Goal: Entertainment & Leisure: Browse casually

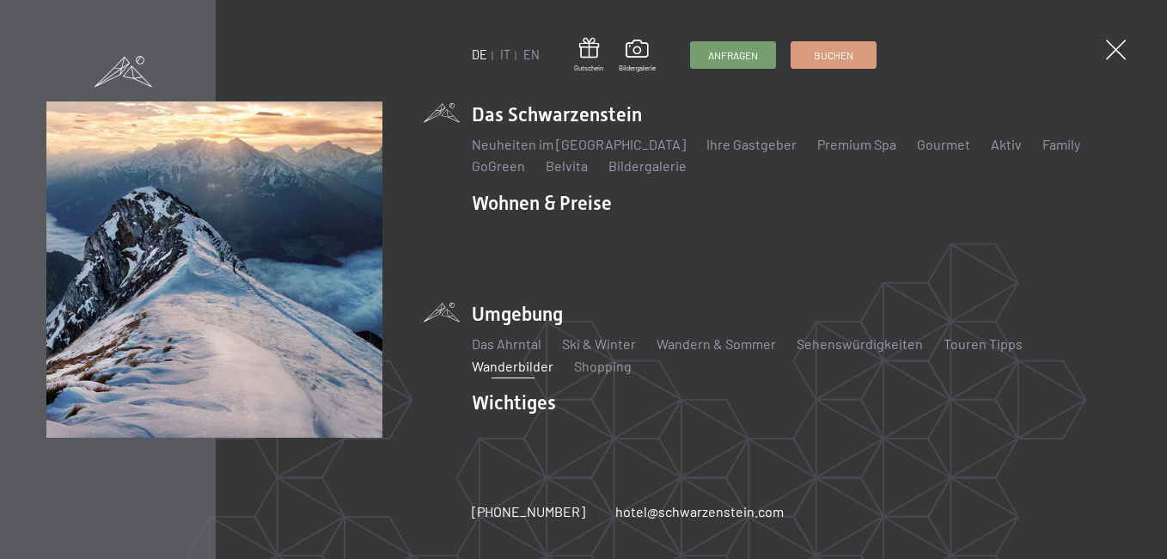
click at [512, 358] on link "Wanderbilder" at bounding box center [513, 366] width 82 height 16
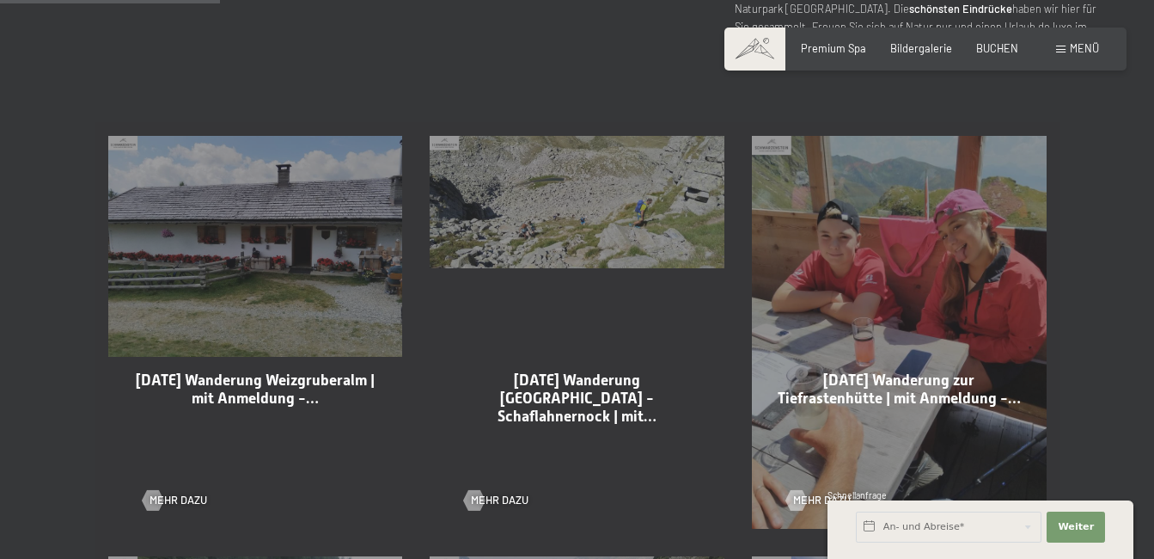
scroll to position [860, 0]
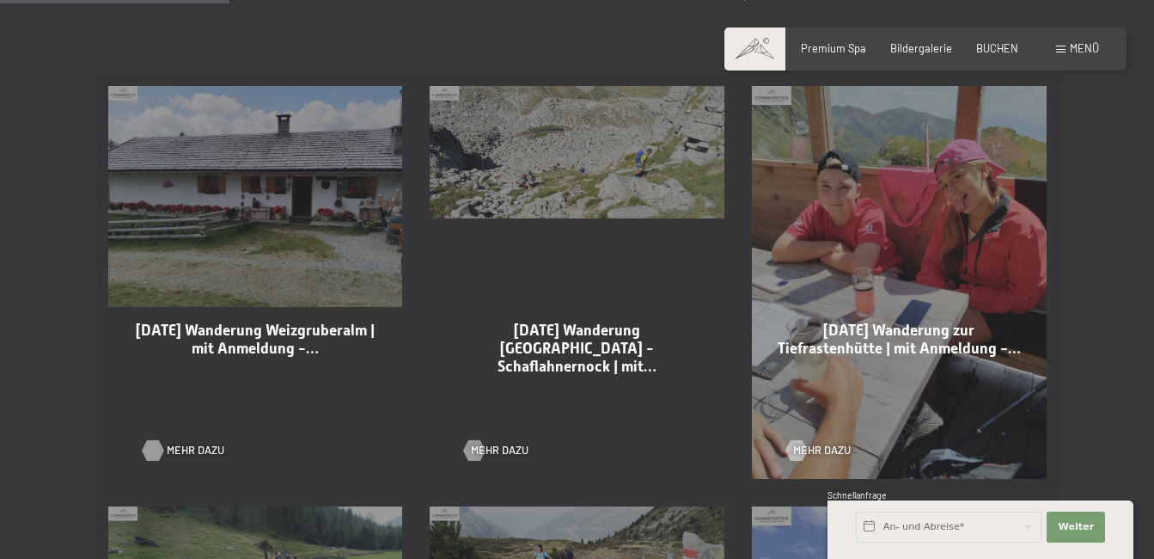
click at [153, 446] on div at bounding box center [153, 450] width 12 height 21
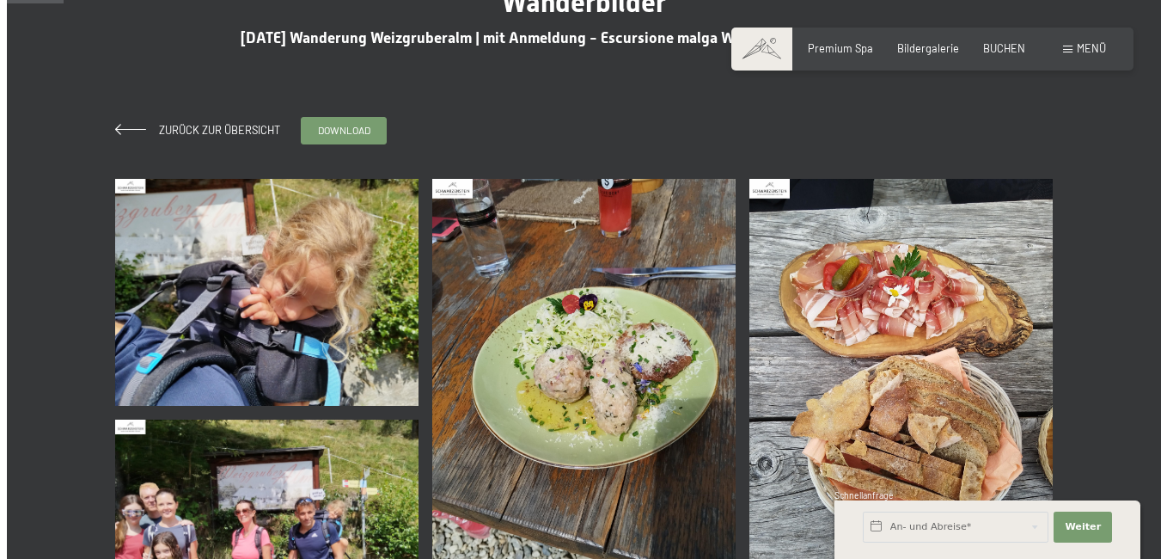
scroll to position [86, 0]
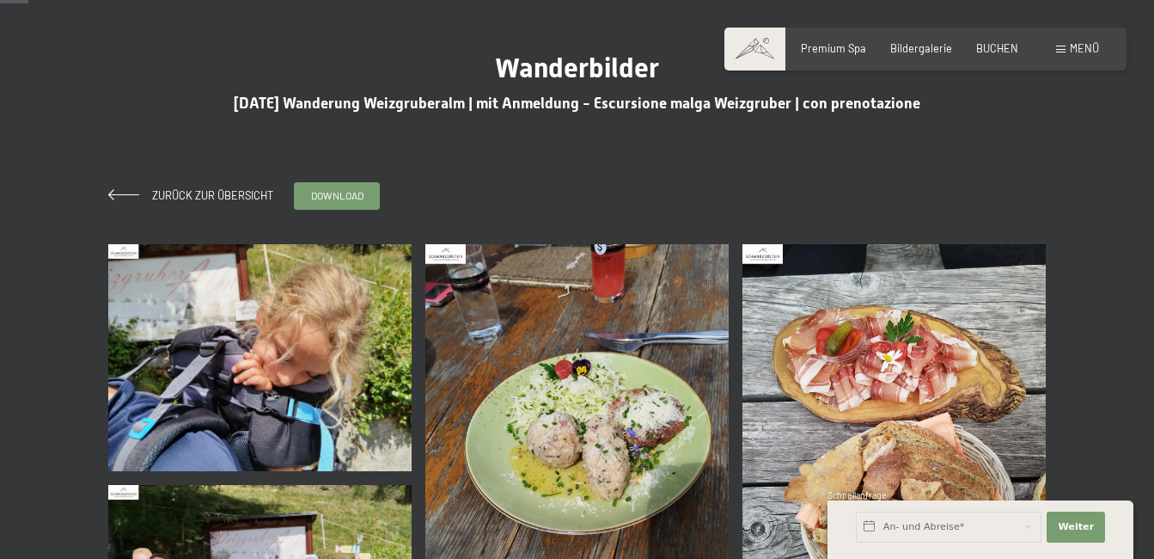
click at [210, 330] on img at bounding box center [259, 358] width 303 height 228
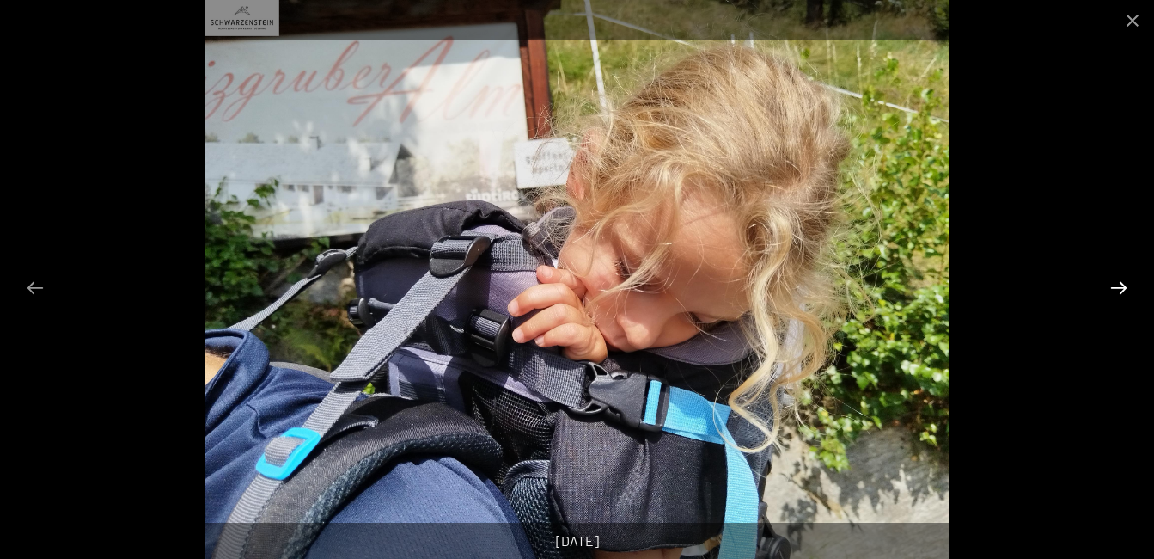
click at [1117, 284] on button "Next slide" at bounding box center [1119, 288] width 36 height 34
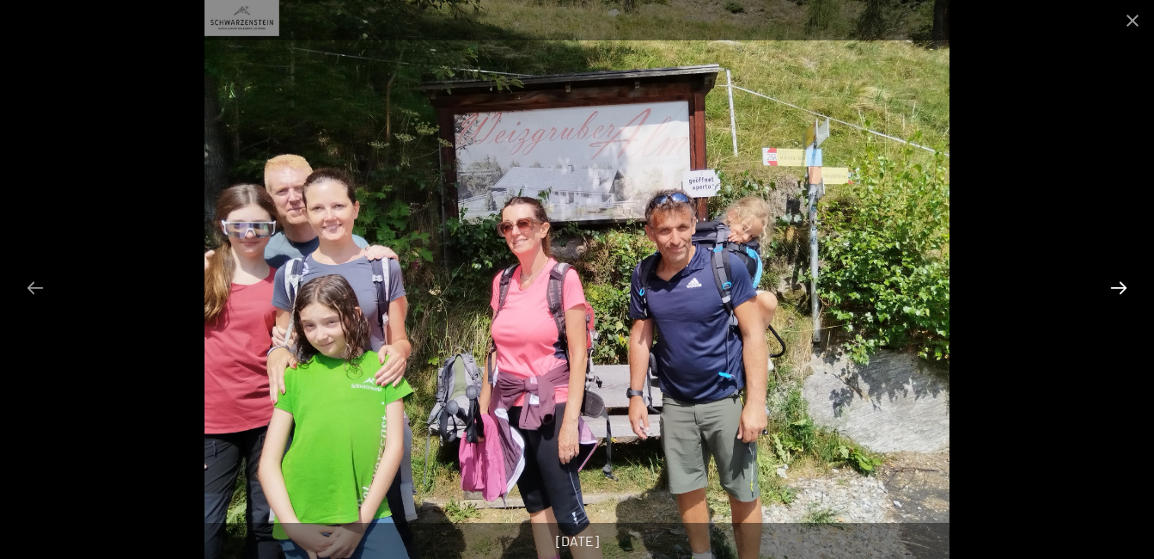
click at [1117, 284] on button "Next slide" at bounding box center [1119, 288] width 36 height 34
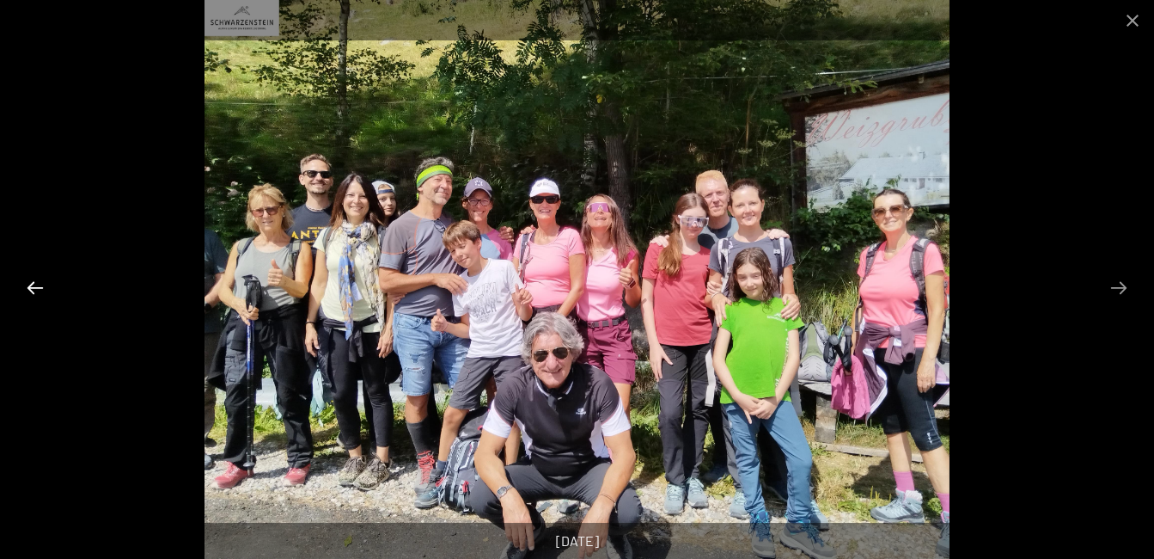
click at [28, 281] on button "Previous slide" at bounding box center [35, 288] width 36 height 34
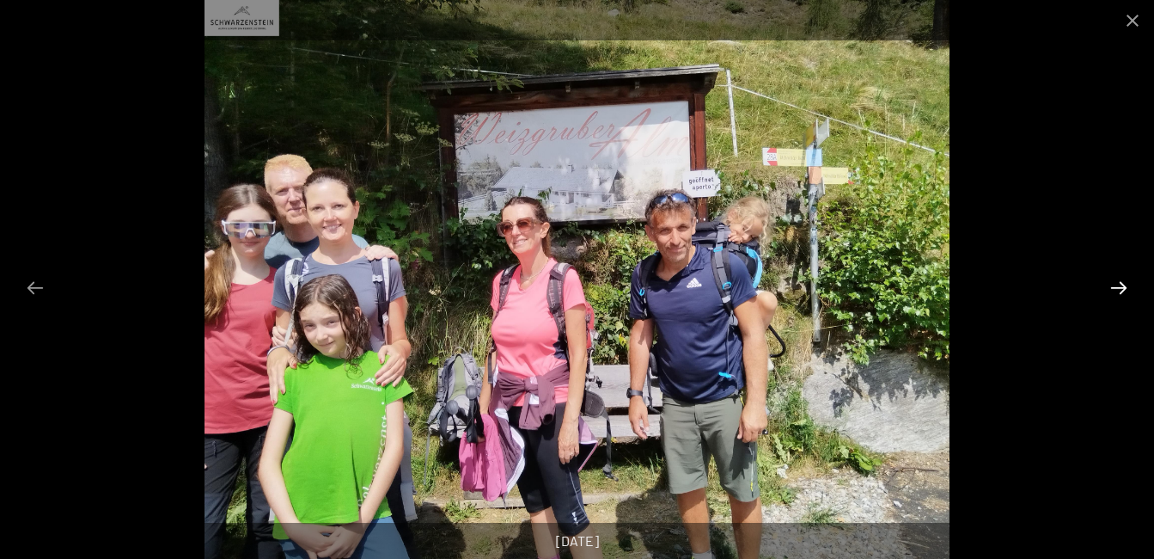
click at [1128, 284] on button "Next slide" at bounding box center [1119, 288] width 36 height 34
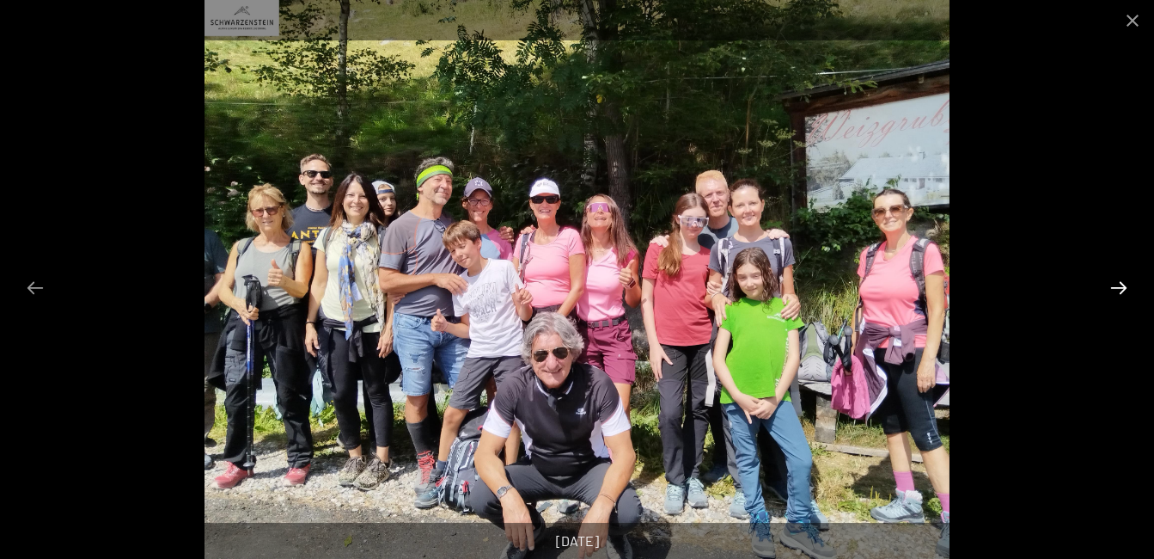
click at [1127, 284] on button "Next slide" at bounding box center [1119, 288] width 36 height 34
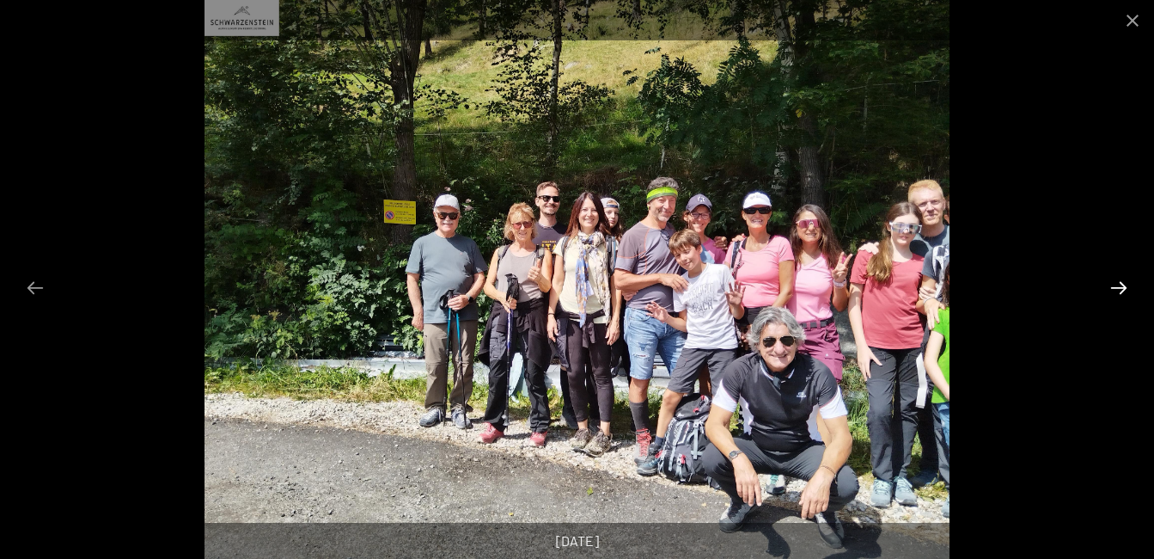
click at [1124, 285] on button "Next slide" at bounding box center [1119, 288] width 36 height 34
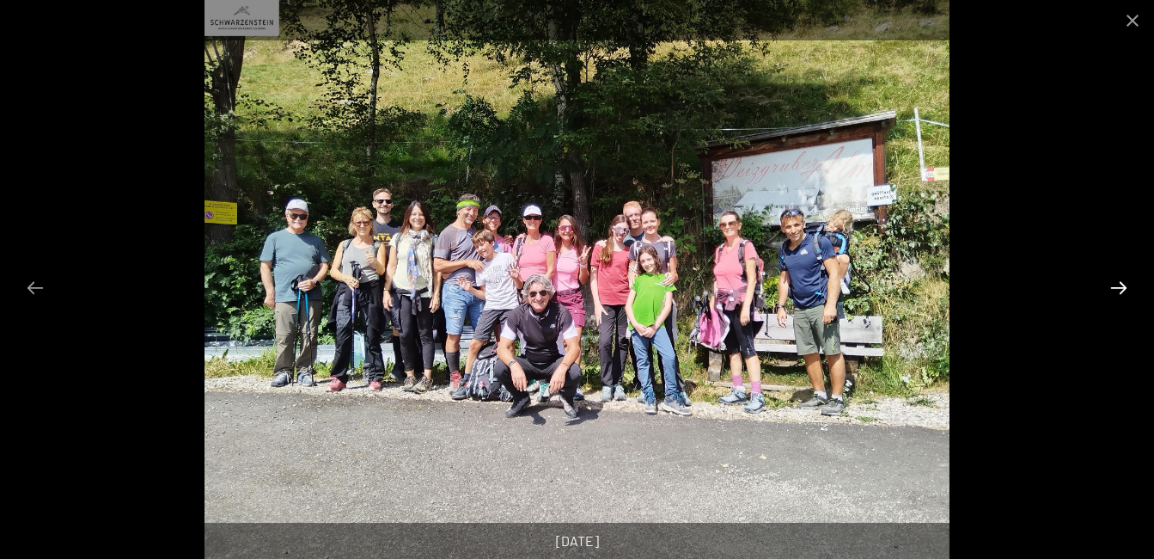
click at [1121, 286] on button "Next slide" at bounding box center [1119, 288] width 36 height 34
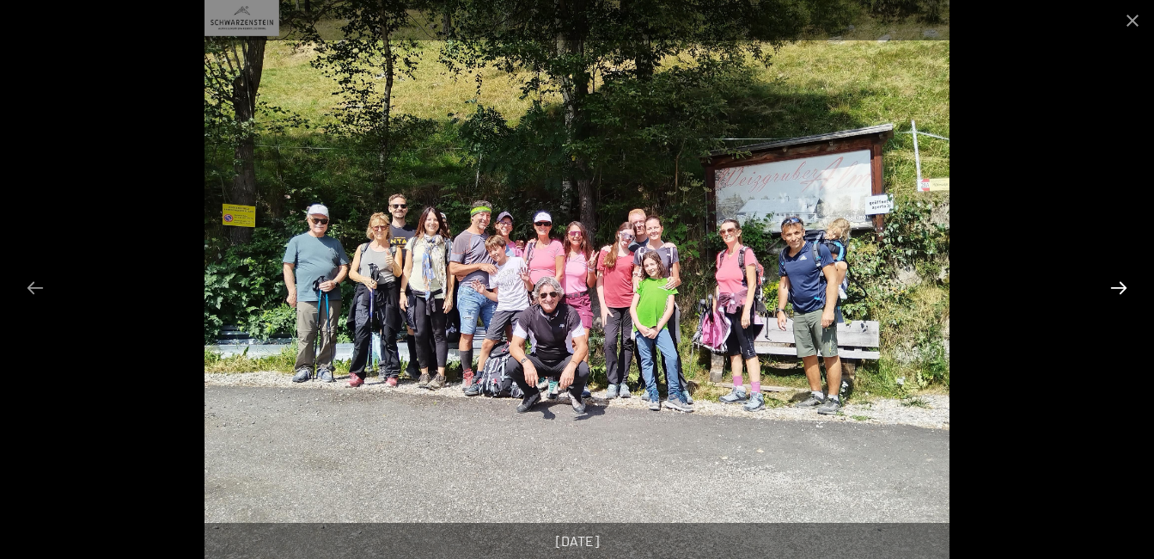
click at [1121, 286] on button "Next slide" at bounding box center [1119, 288] width 36 height 34
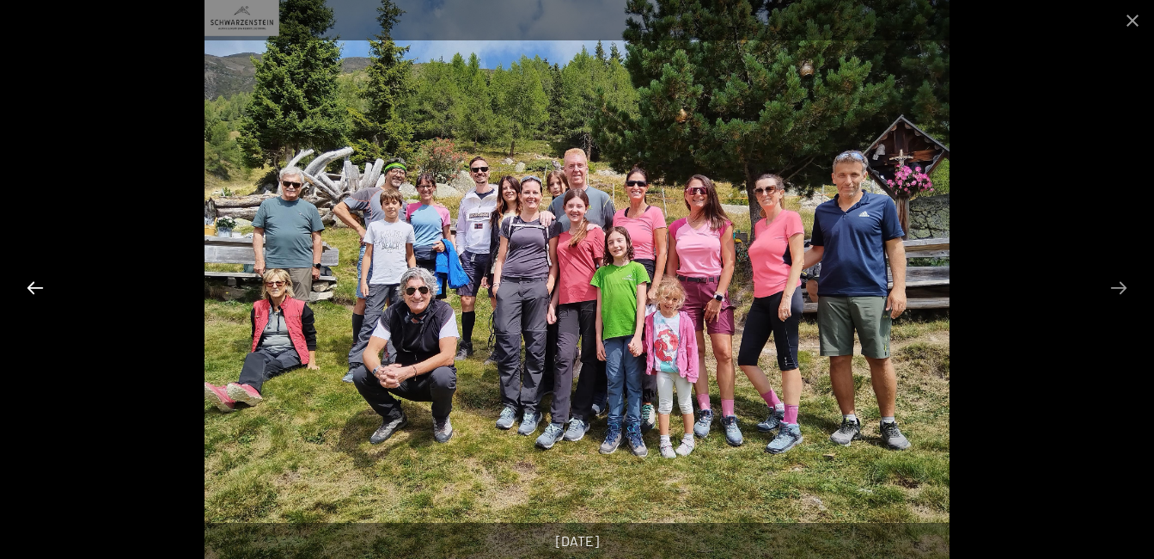
click at [28, 285] on button "Previous slide" at bounding box center [35, 288] width 36 height 34
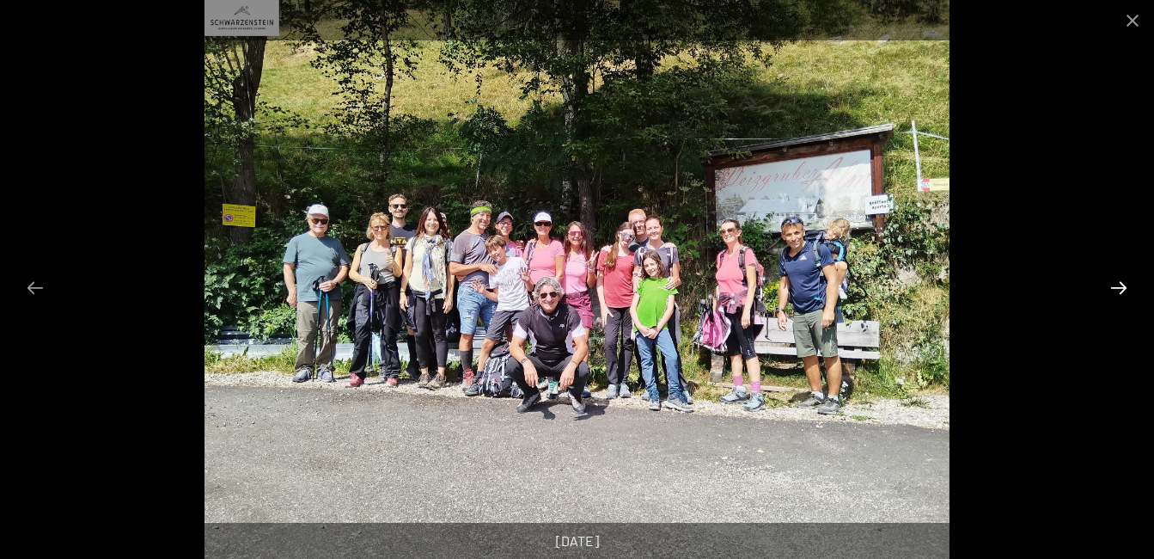
click at [1120, 283] on button "Next slide" at bounding box center [1119, 288] width 36 height 34
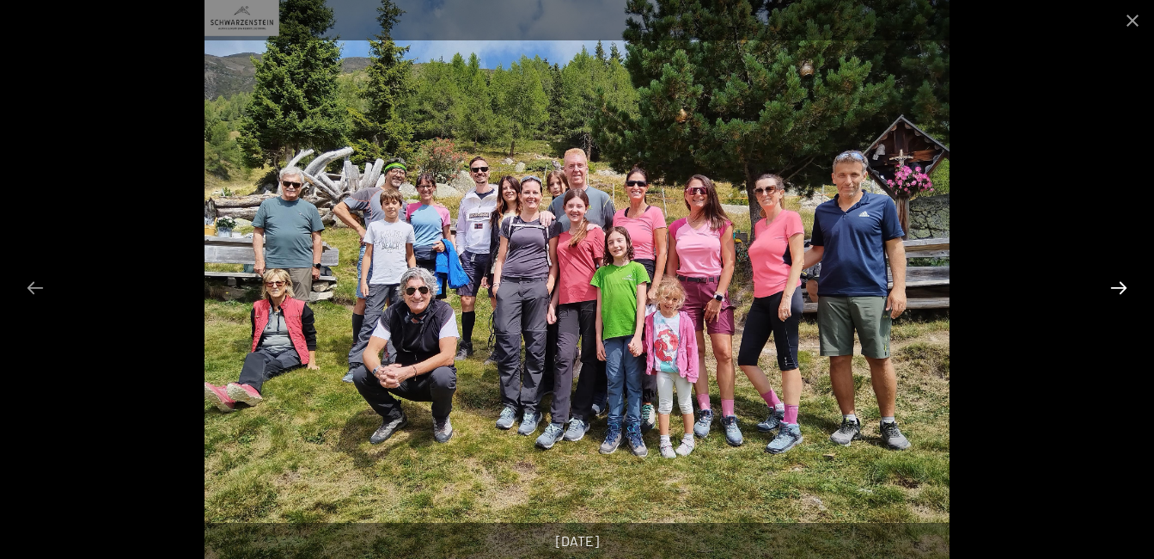
click at [1122, 285] on button "Next slide" at bounding box center [1119, 288] width 36 height 34
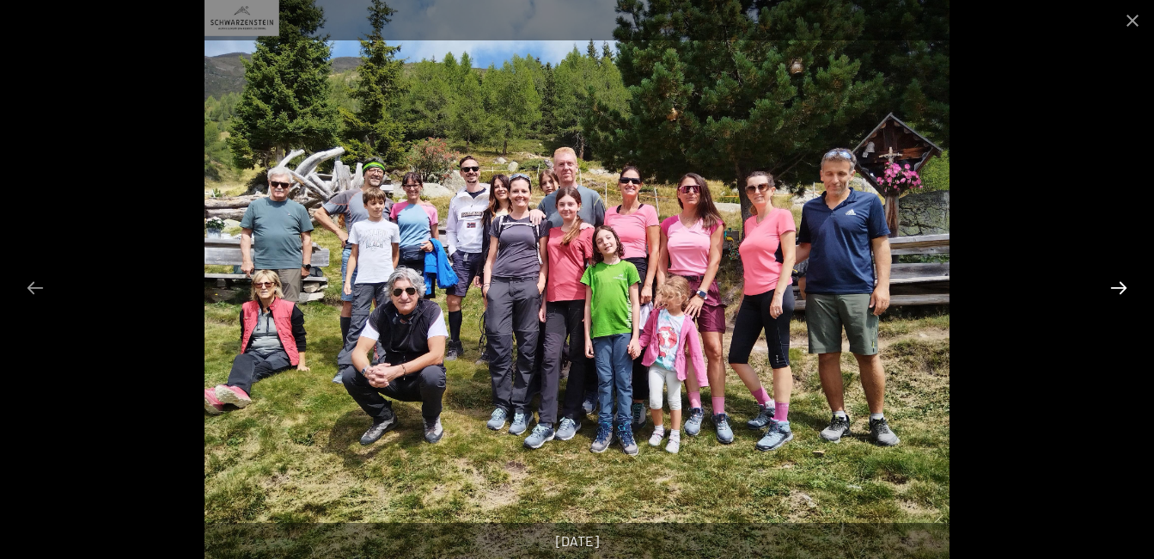
click at [1123, 285] on button "Next slide" at bounding box center [1119, 288] width 36 height 34
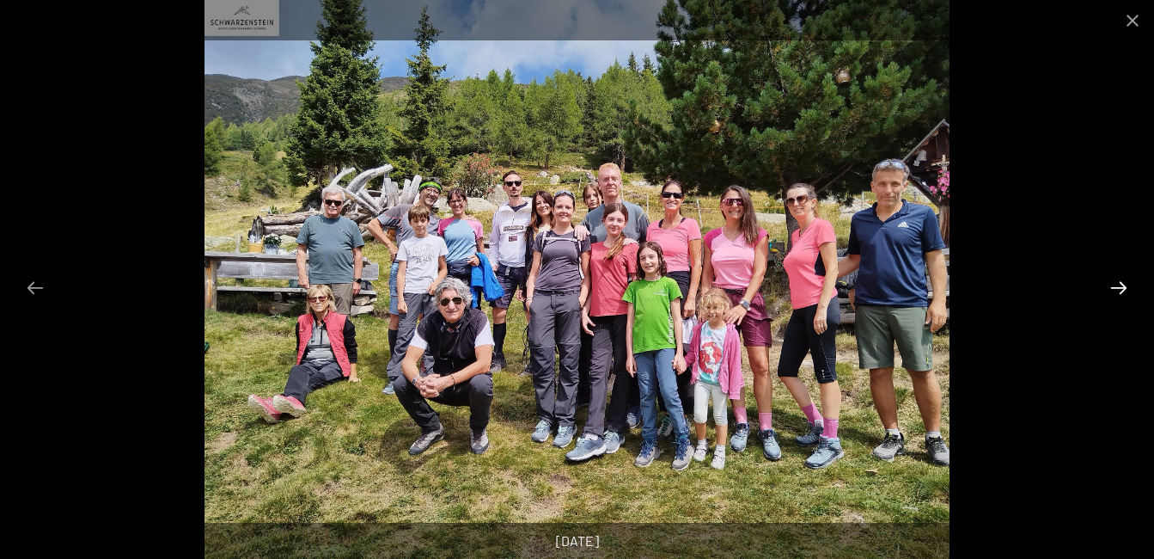
click at [1123, 285] on button "Next slide" at bounding box center [1119, 288] width 36 height 34
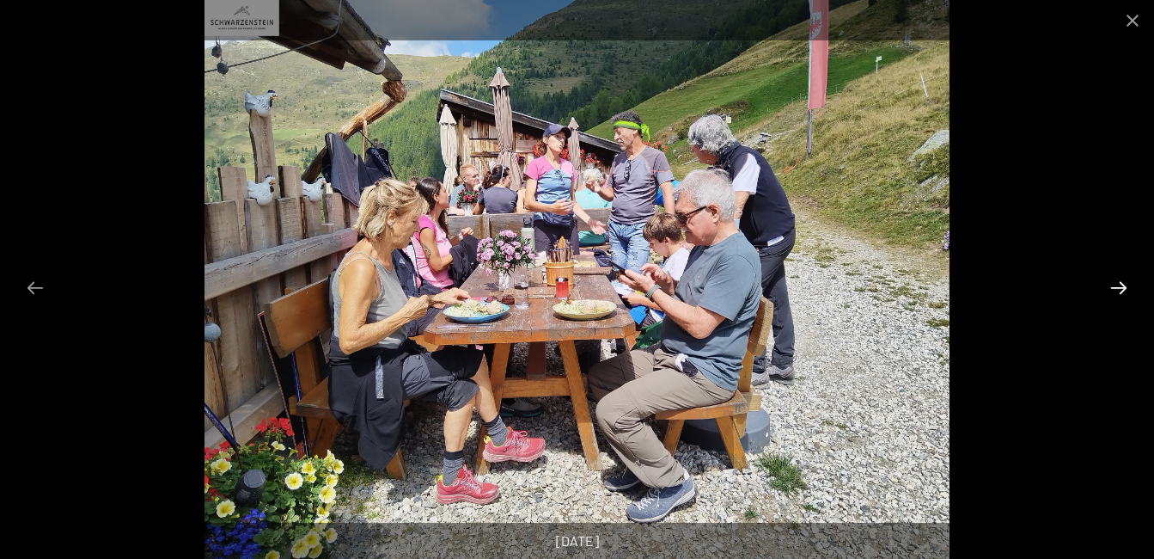
click at [1124, 286] on button "Next slide" at bounding box center [1119, 288] width 36 height 34
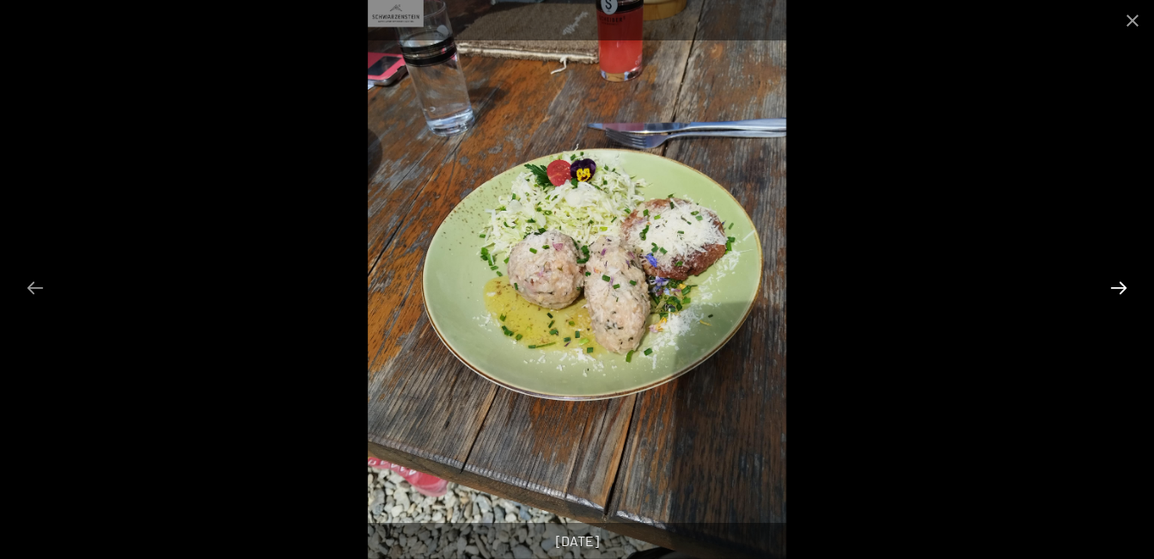
click at [1124, 286] on button "Next slide" at bounding box center [1119, 288] width 36 height 34
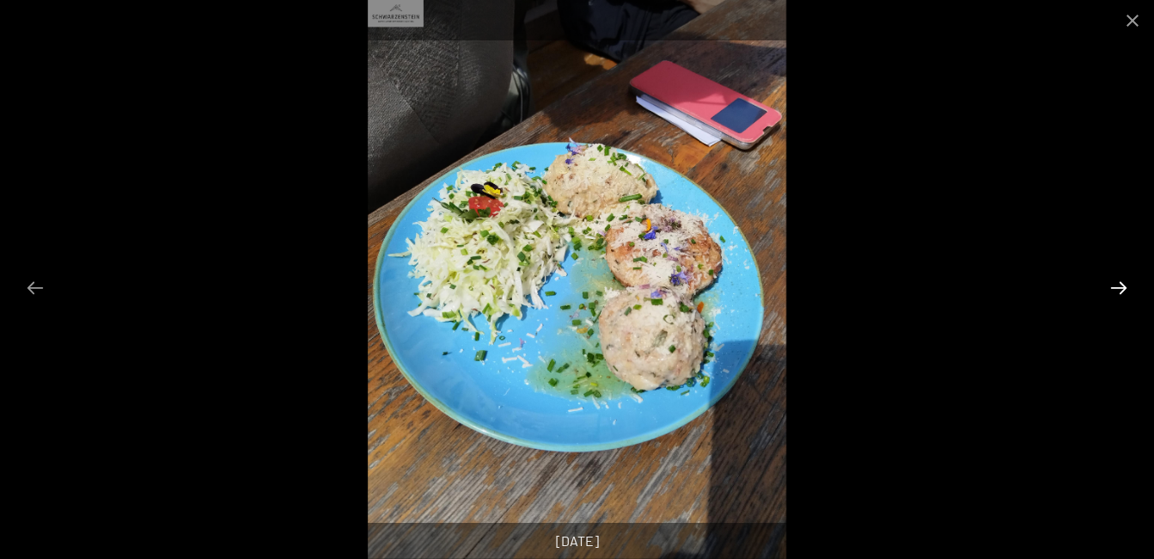
click at [1124, 286] on button "Next slide" at bounding box center [1119, 288] width 36 height 34
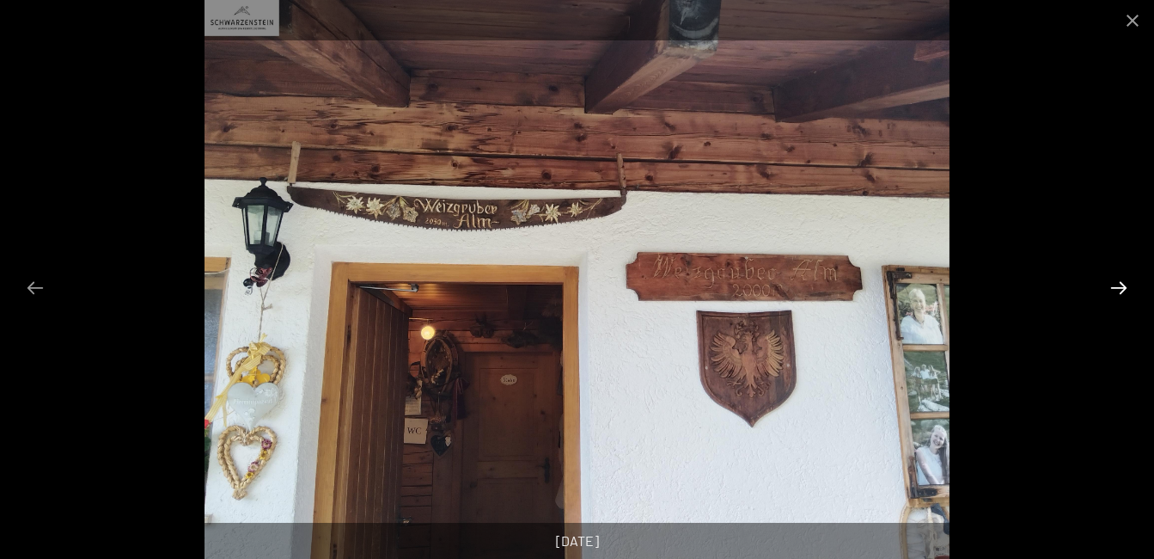
click at [1124, 286] on button "Next slide" at bounding box center [1119, 288] width 36 height 34
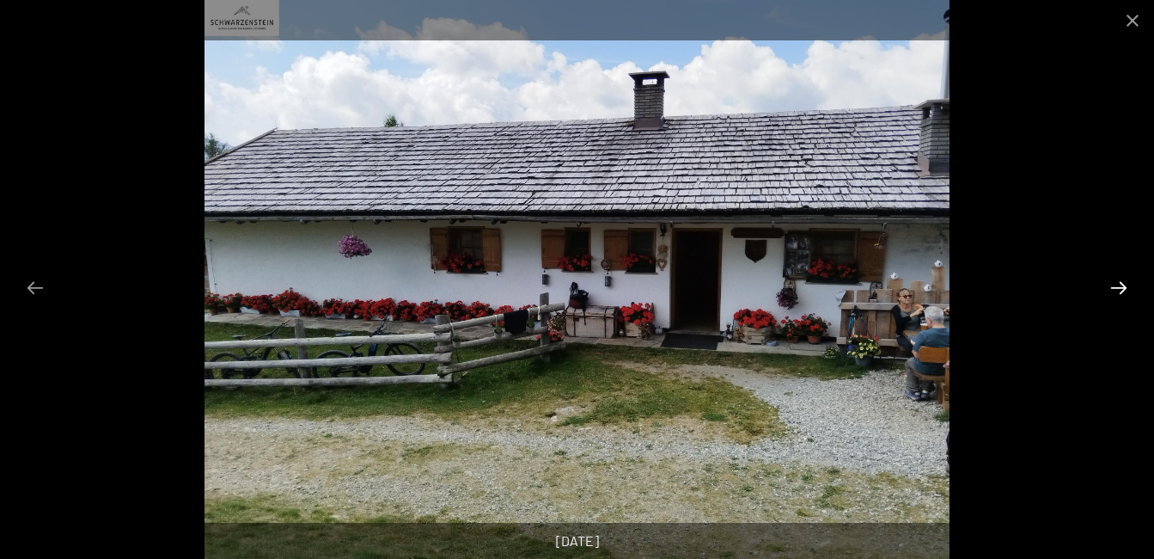
click at [1124, 286] on button "Next slide" at bounding box center [1119, 288] width 36 height 34
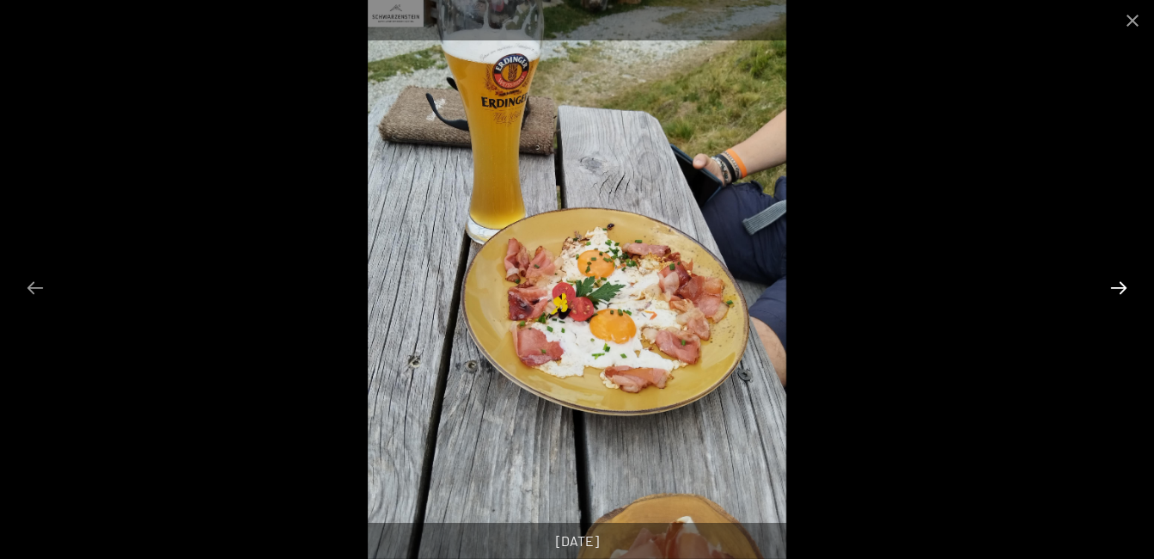
click at [1124, 286] on button "Next slide" at bounding box center [1119, 288] width 36 height 34
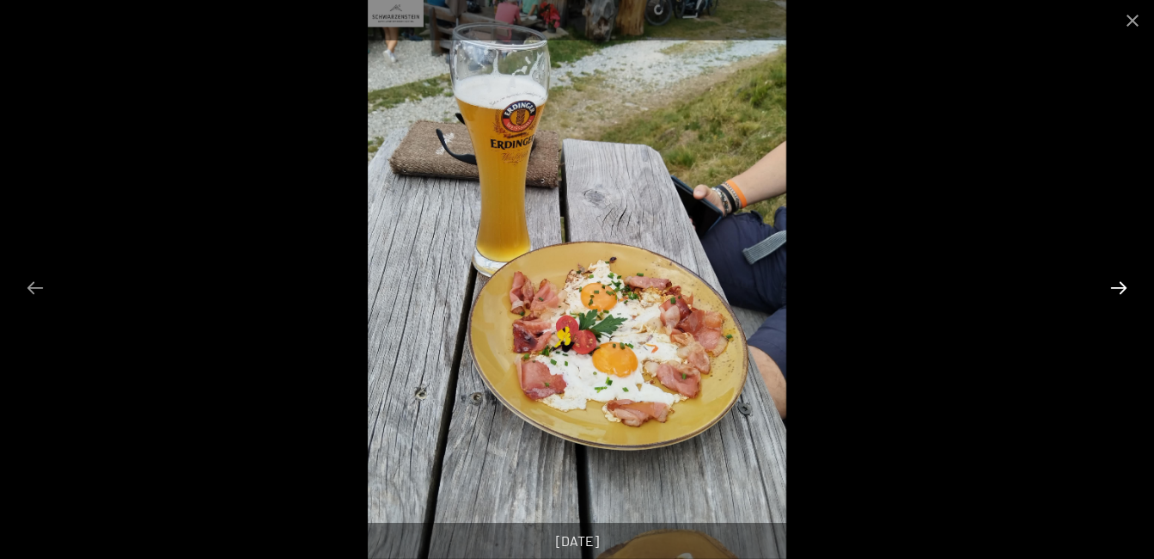
click at [1124, 286] on button "Next slide" at bounding box center [1119, 288] width 36 height 34
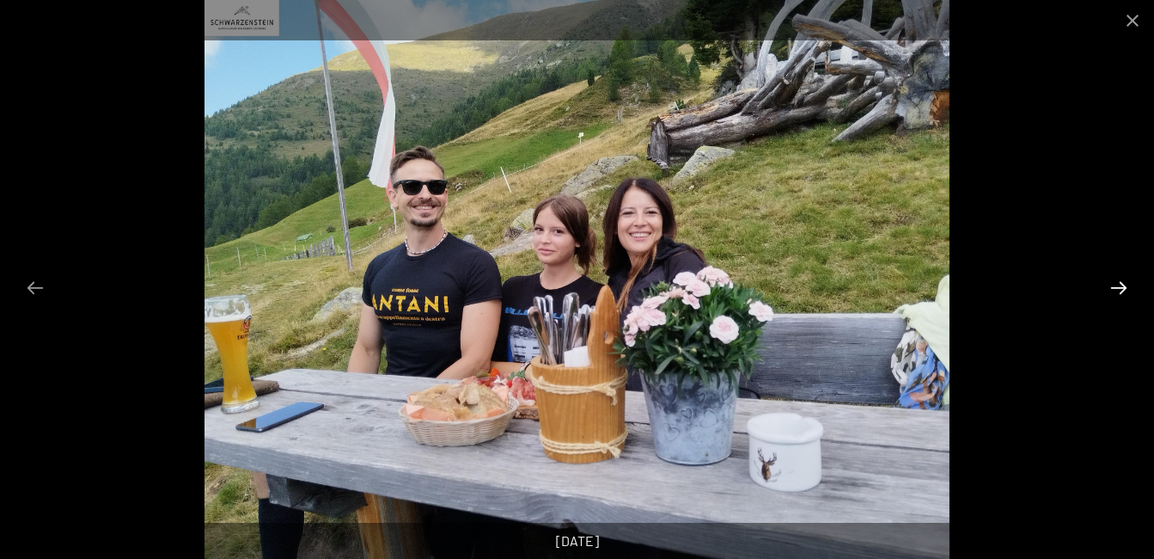
click at [1124, 286] on button "Next slide" at bounding box center [1119, 288] width 36 height 34
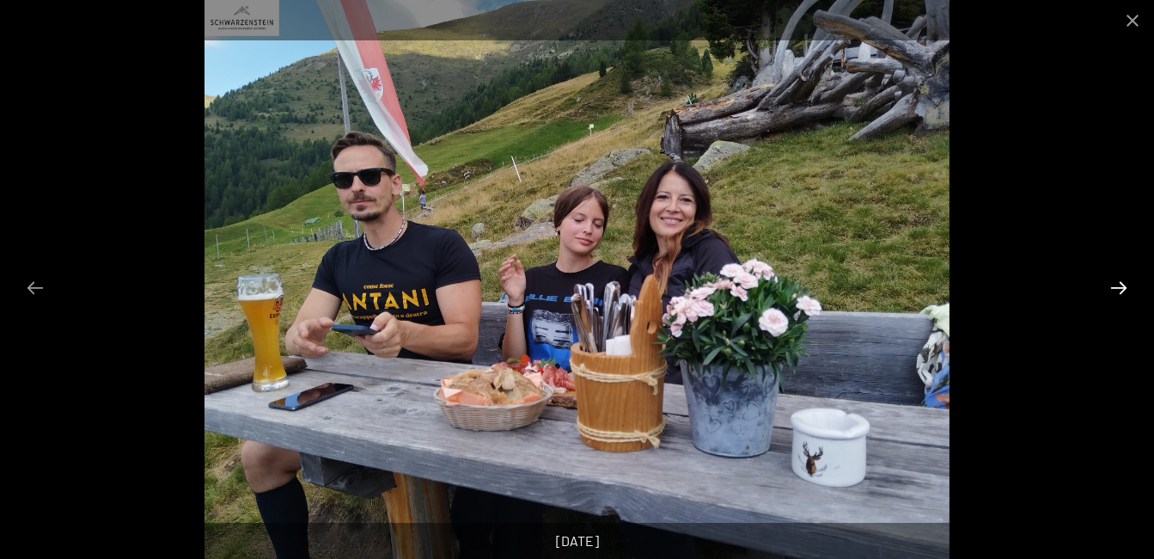
click at [1125, 287] on button "Next slide" at bounding box center [1119, 288] width 36 height 34
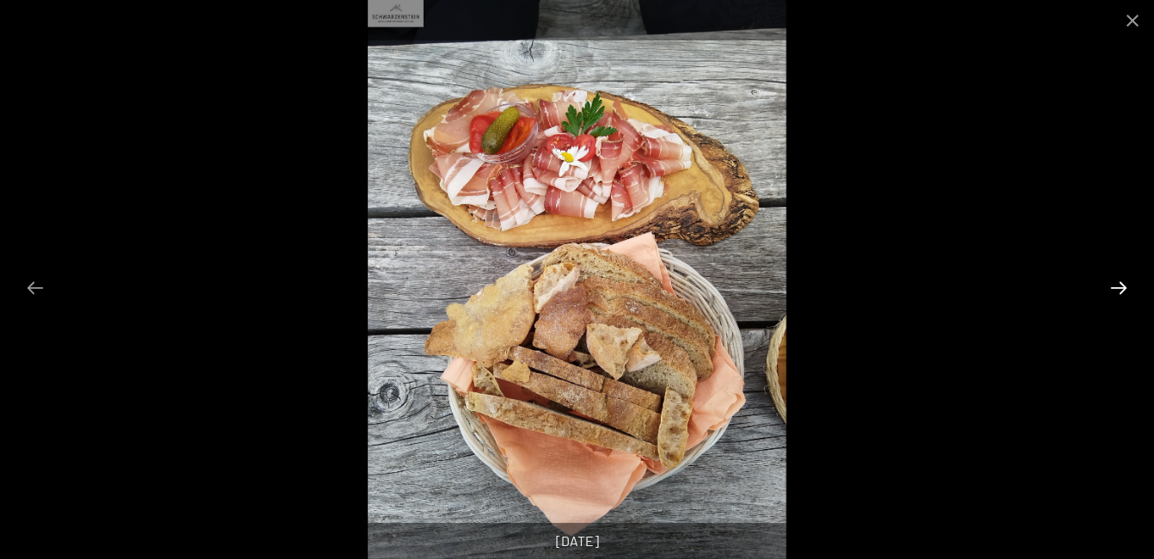
click at [1125, 287] on button "Next slide" at bounding box center [1119, 288] width 36 height 34
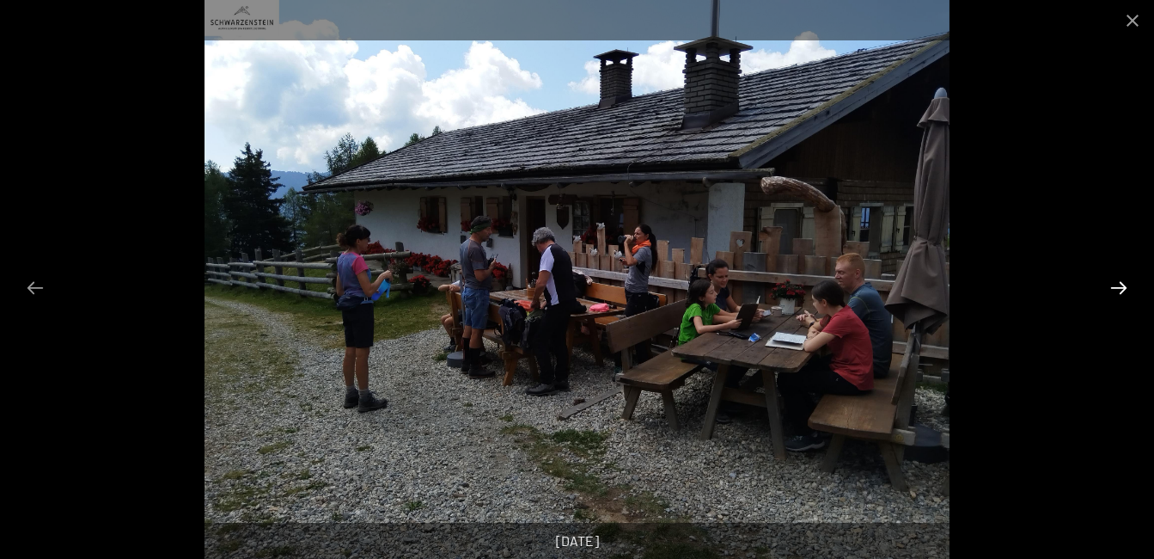
click at [1125, 287] on button "Next slide" at bounding box center [1119, 288] width 36 height 34
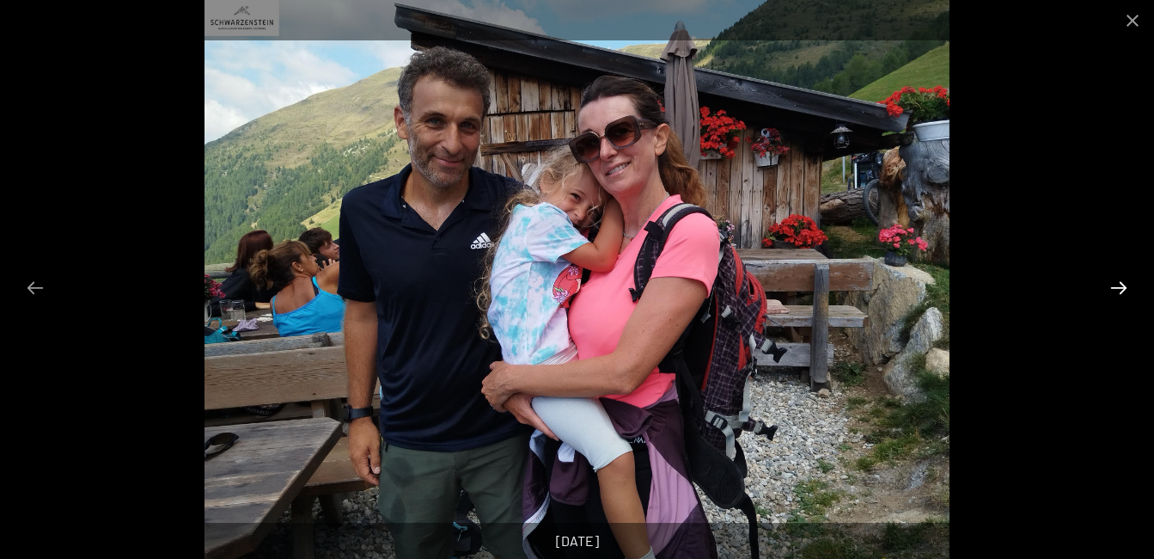
click at [1125, 287] on button "Next slide" at bounding box center [1119, 288] width 36 height 34
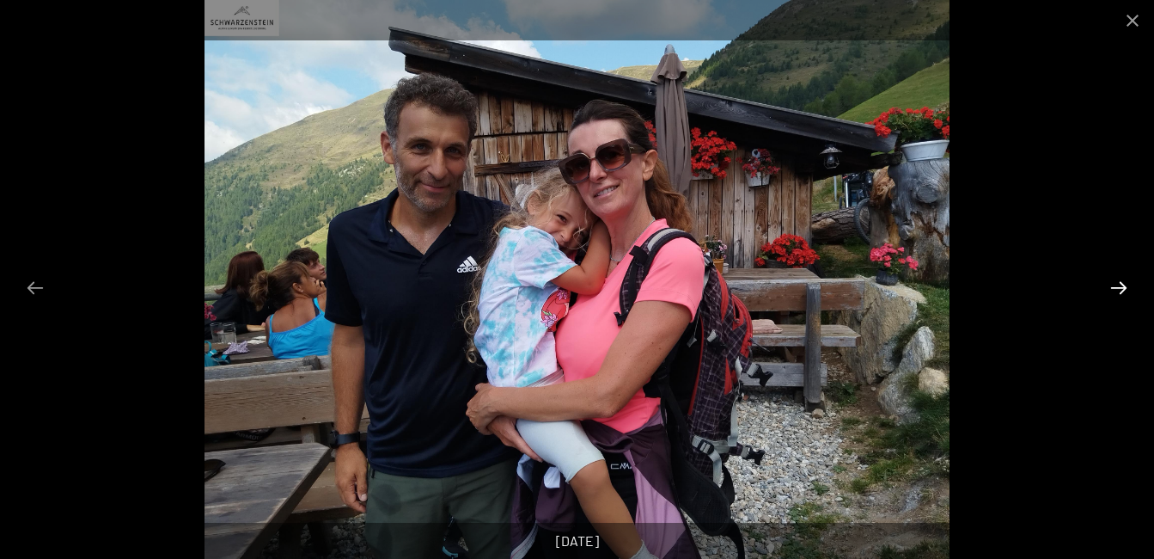
click at [1125, 287] on button "Next slide" at bounding box center [1119, 288] width 36 height 34
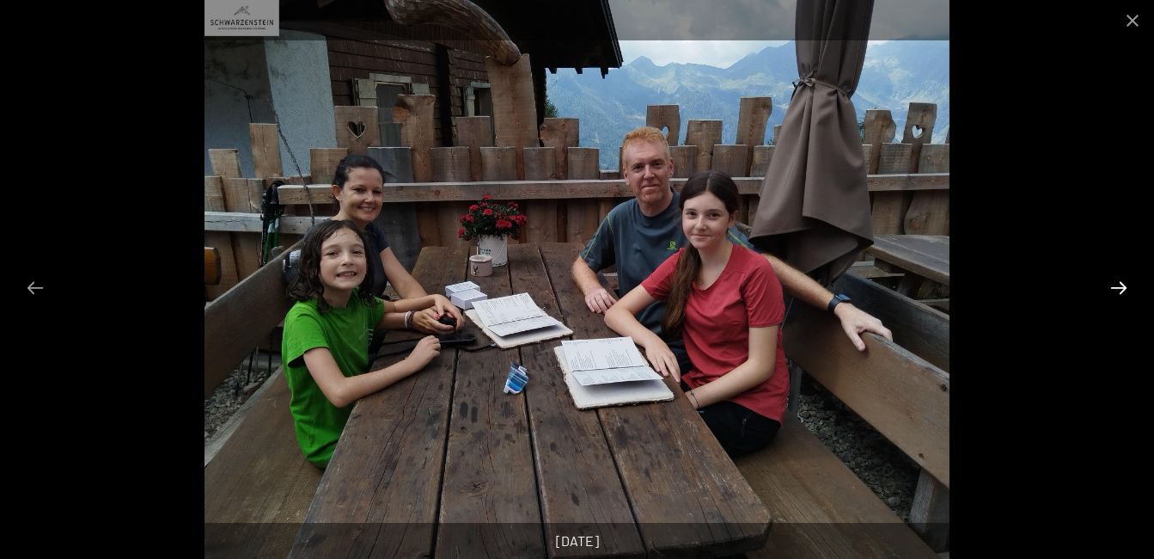
click at [1125, 287] on button "Next slide" at bounding box center [1119, 288] width 36 height 34
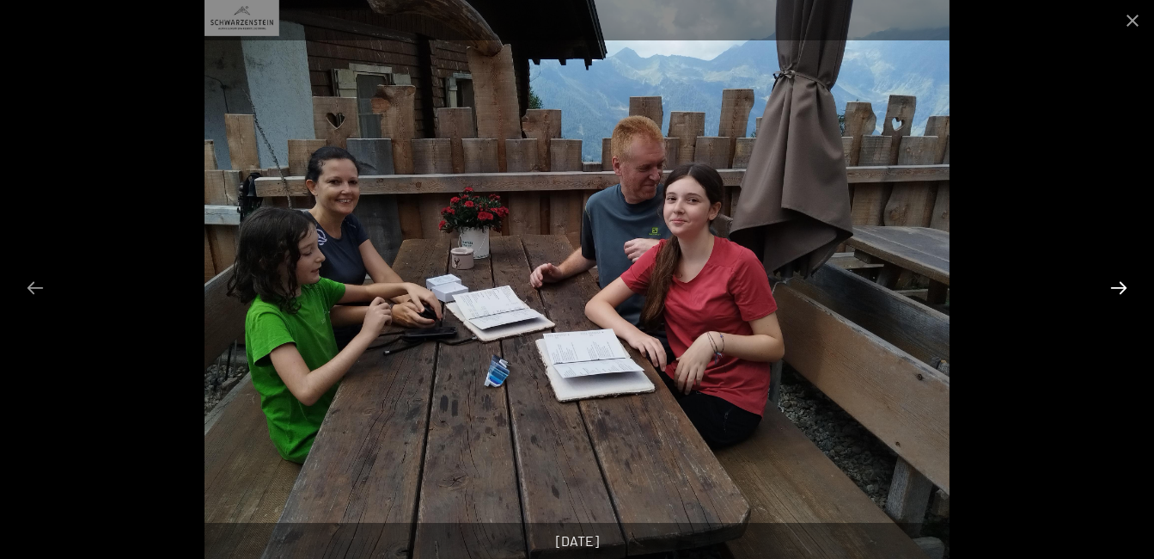
click at [1125, 287] on button "Next slide" at bounding box center [1119, 288] width 36 height 34
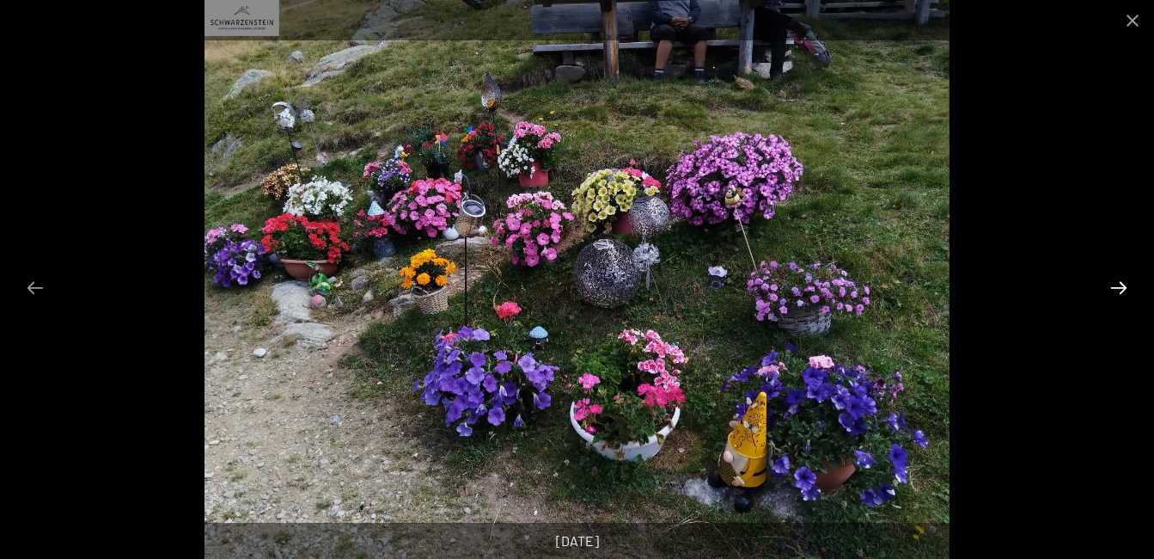
click at [1125, 287] on button "Next slide" at bounding box center [1119, 288] width 36 height 34
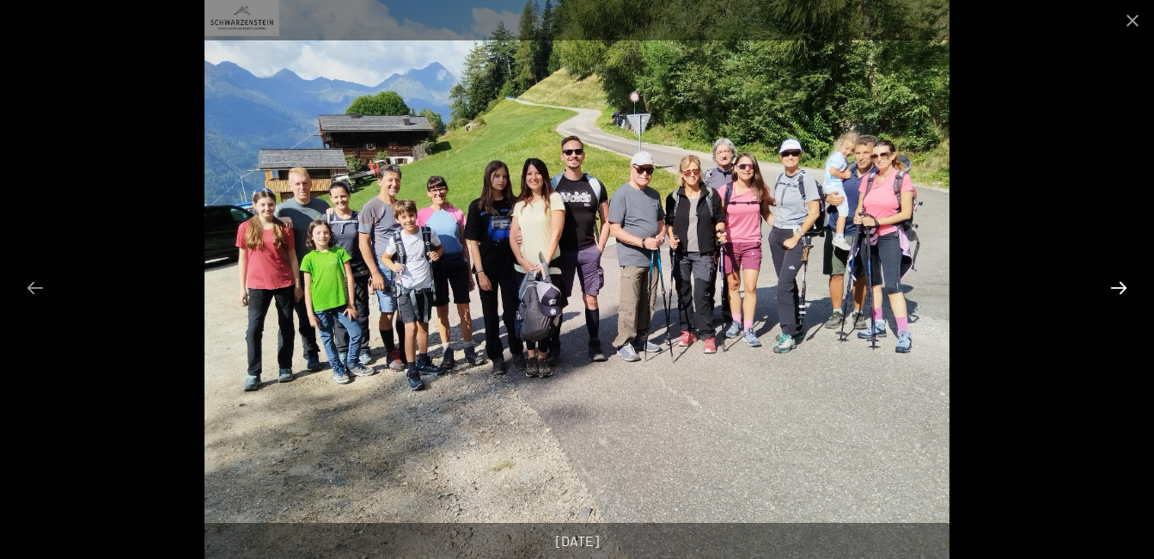
click at [1125, 287] on button "Next slide" at bounding box center [1119, 288] width 36 height 34
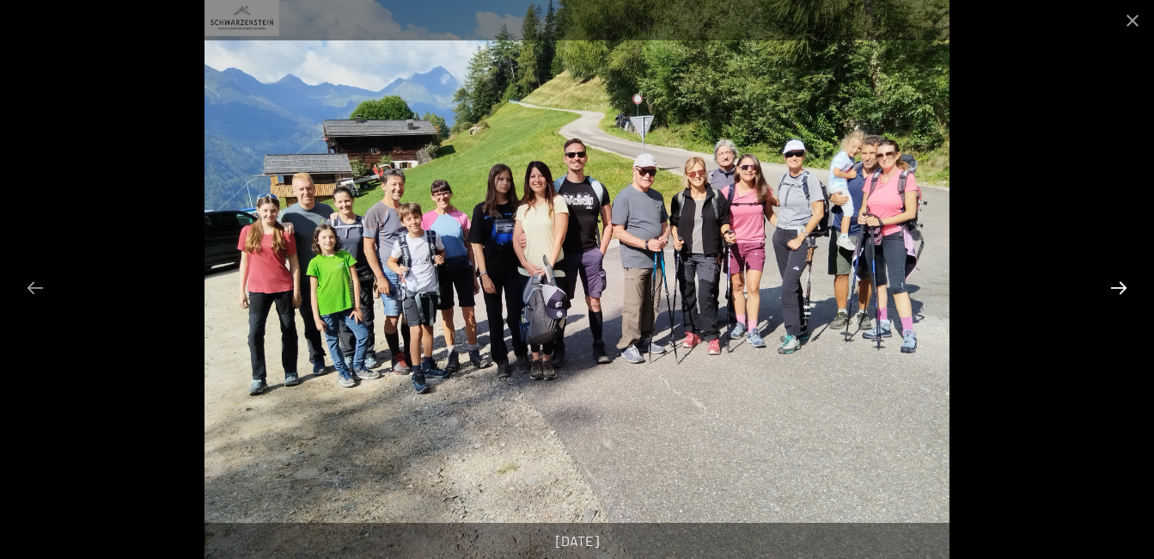
click at [1125, 287] on button "Next slide" at bounding box center [1119, 288] width 36 height 34
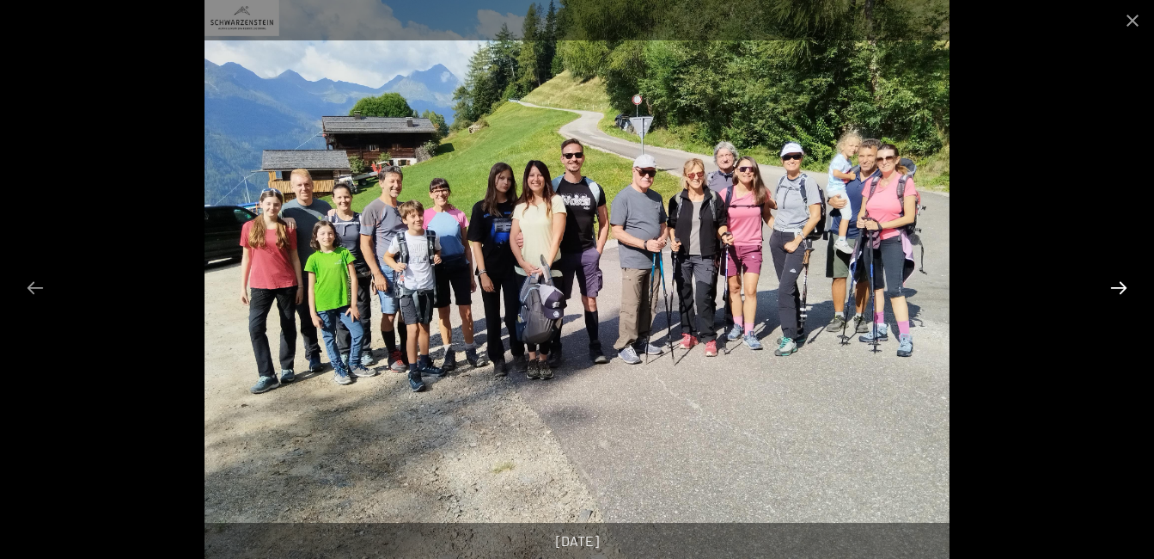
click at [1125, 287] on button "Next slide" at bounding box center [1119, 288] width 36 height 34
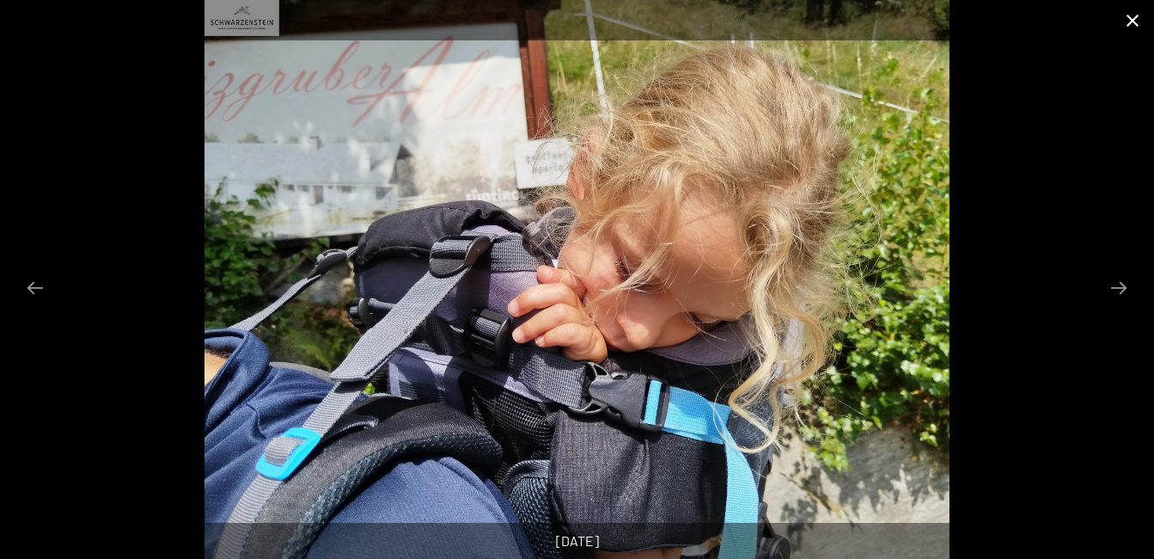
click at [1132, 17] on button "Close gallery" at bounding box center [1132, 20] width 43 height 40
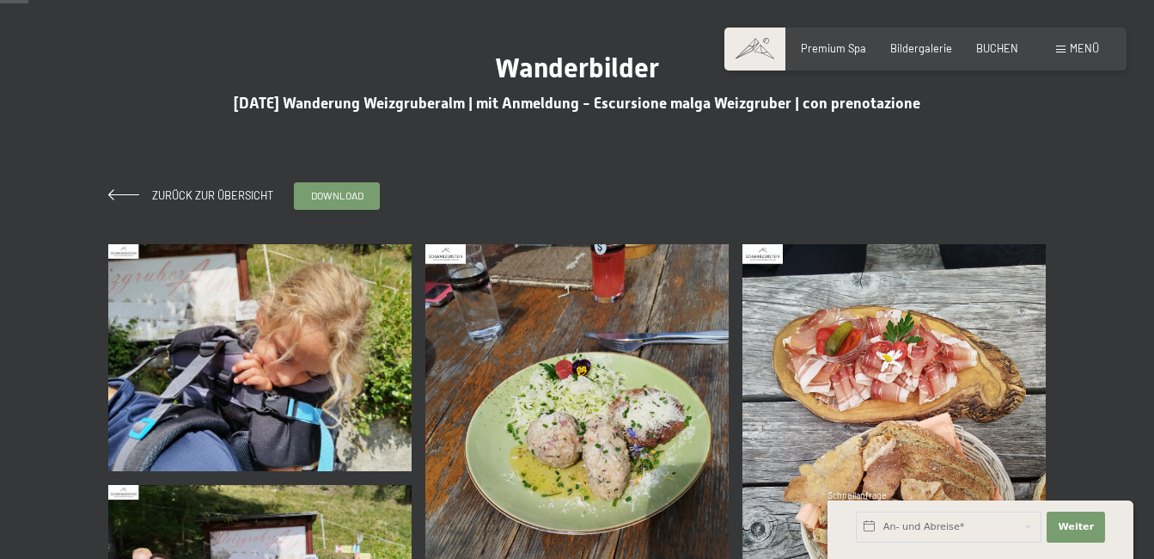
click at [1068, 43] on div "Menü" at bounding box center [1077, 48] width 43 height 15
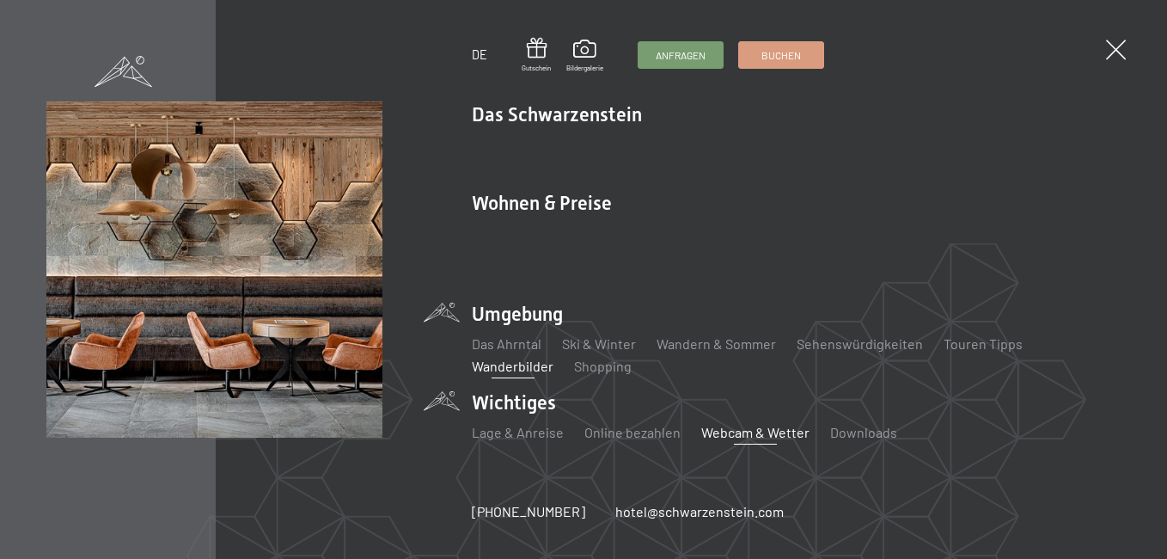
click at [720, 424] on link "Webcam & Wetter" at bounding box center [755, 432] width 108 height 16
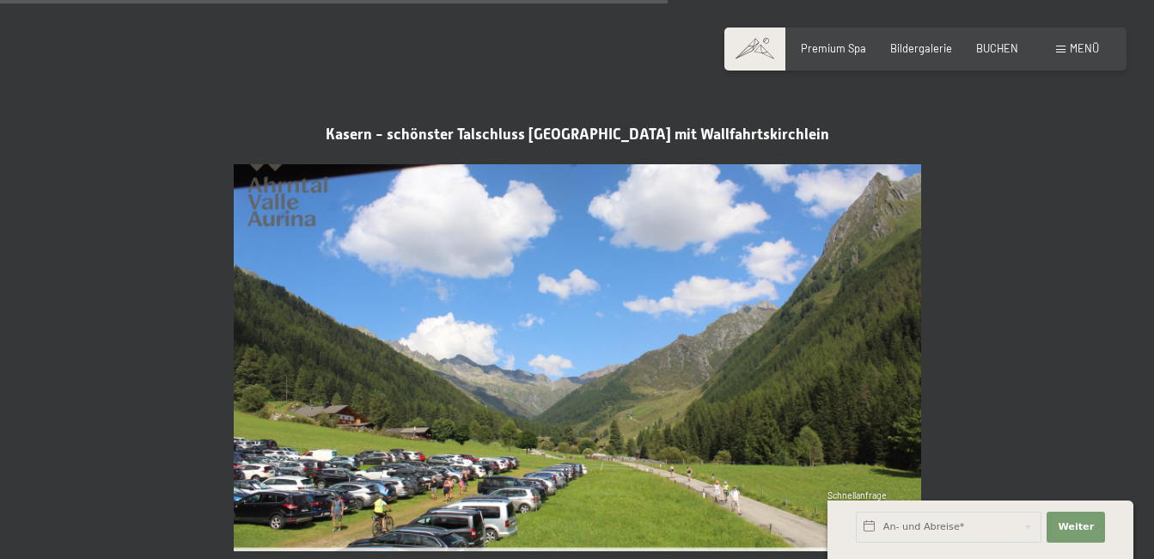
scroll to position [2922, 0]
